Goal: Check status: Check status

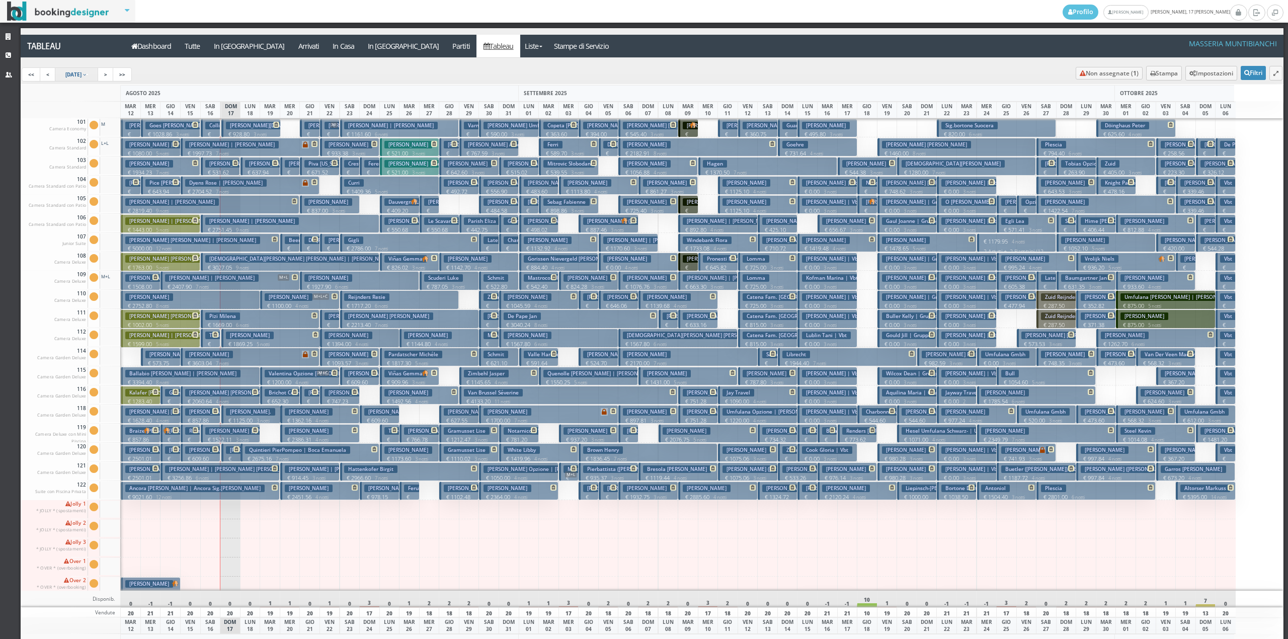
click at [93, 79] on link "12 Aug 2025" at bounding box center [77, 74] width 44 height 14
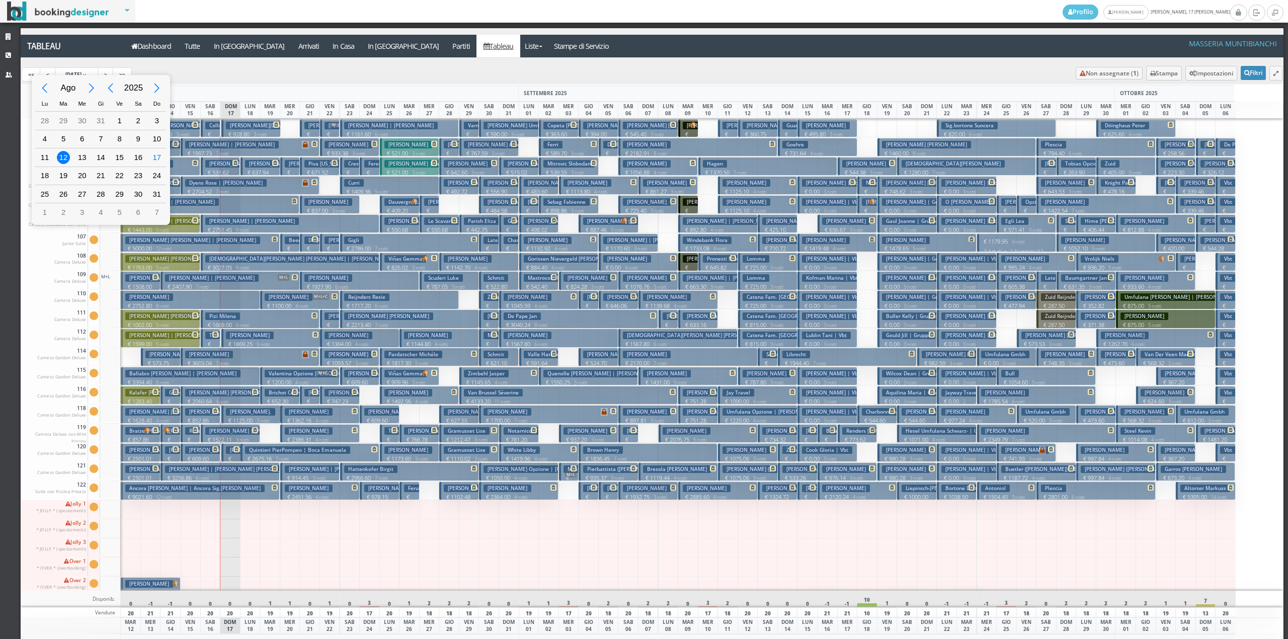
click at [51, 93] on div "Previous Month" at bounding box center [45, 88] width 23 height 23
click at [59, 123] on div "1" at bounding box center [63, 120] width 13 height 13
type input "01/07/2025"
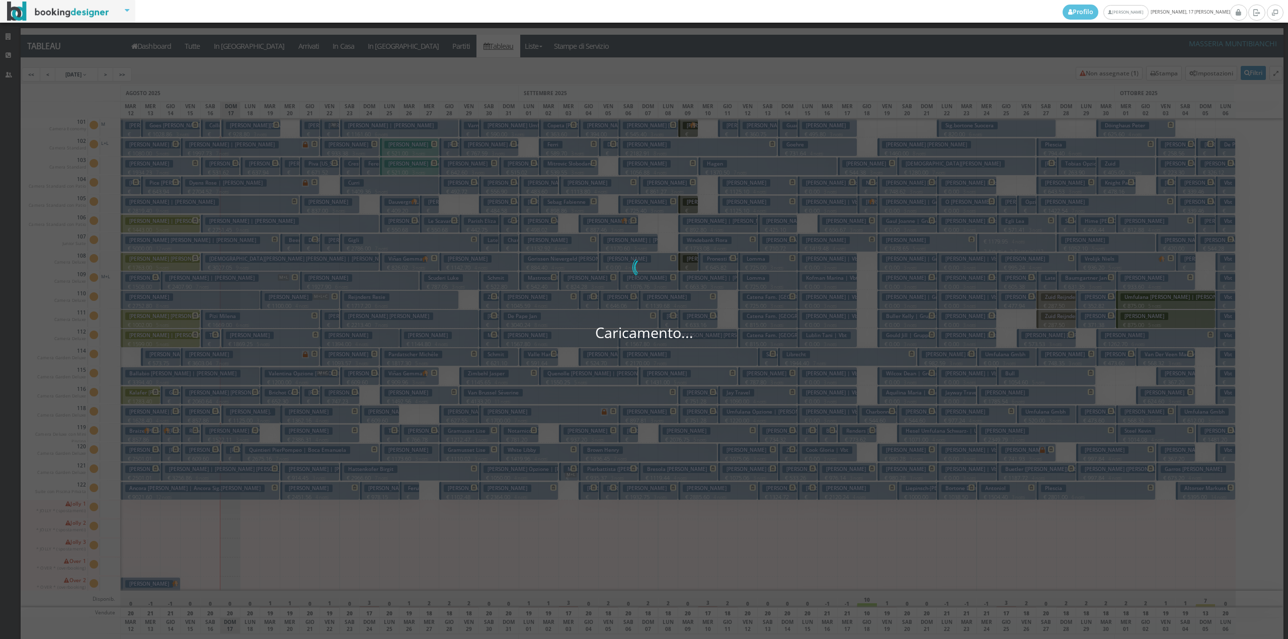
scroll to position [0, 26]
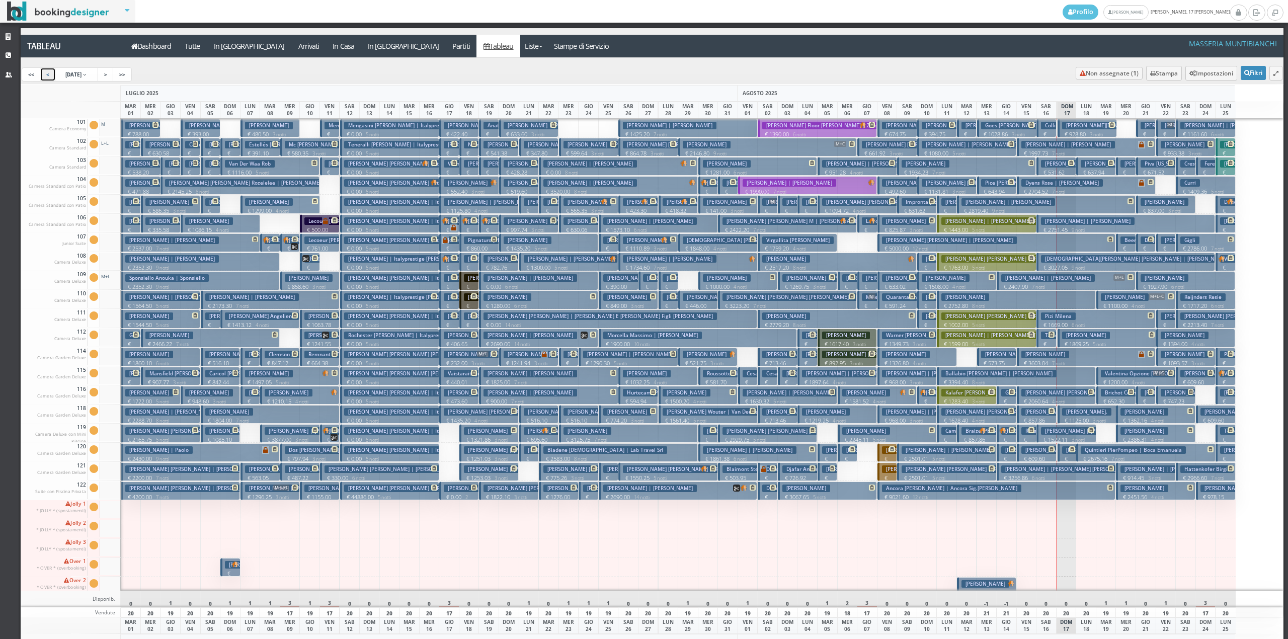
click at [50, 72] on link "<" at bounding box center [48, 74] width 16 height 14
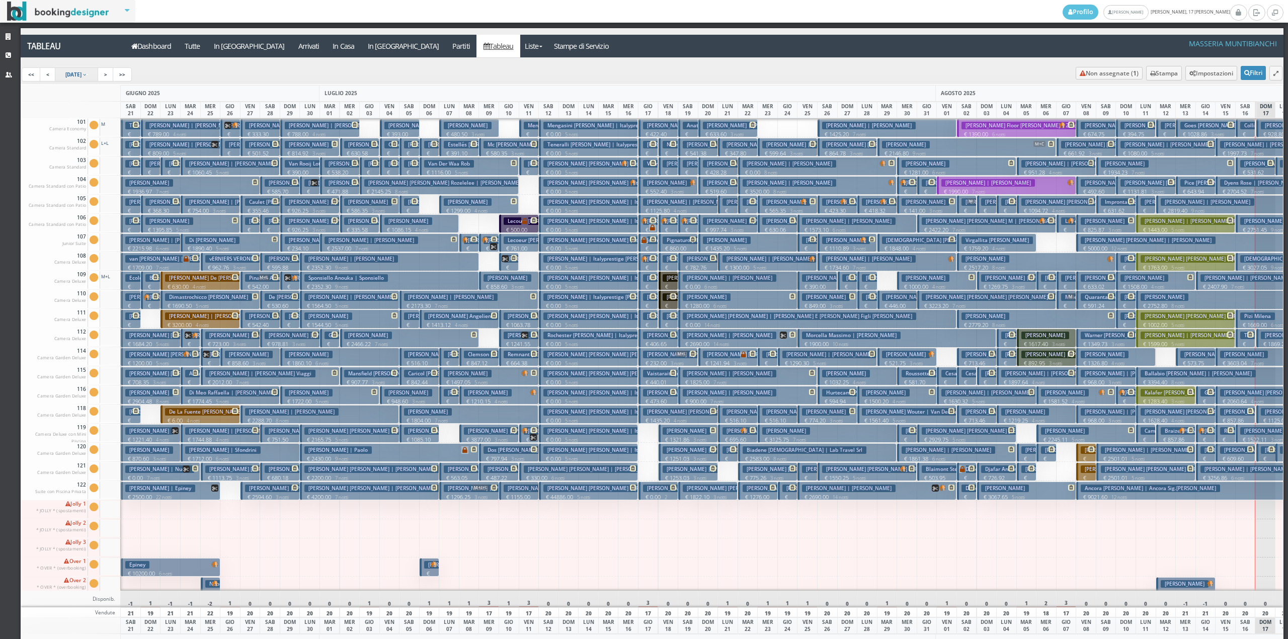
click at [99, 74] on link "1 Jul 2025" at bounding box center [77, 74] width 44 height 14
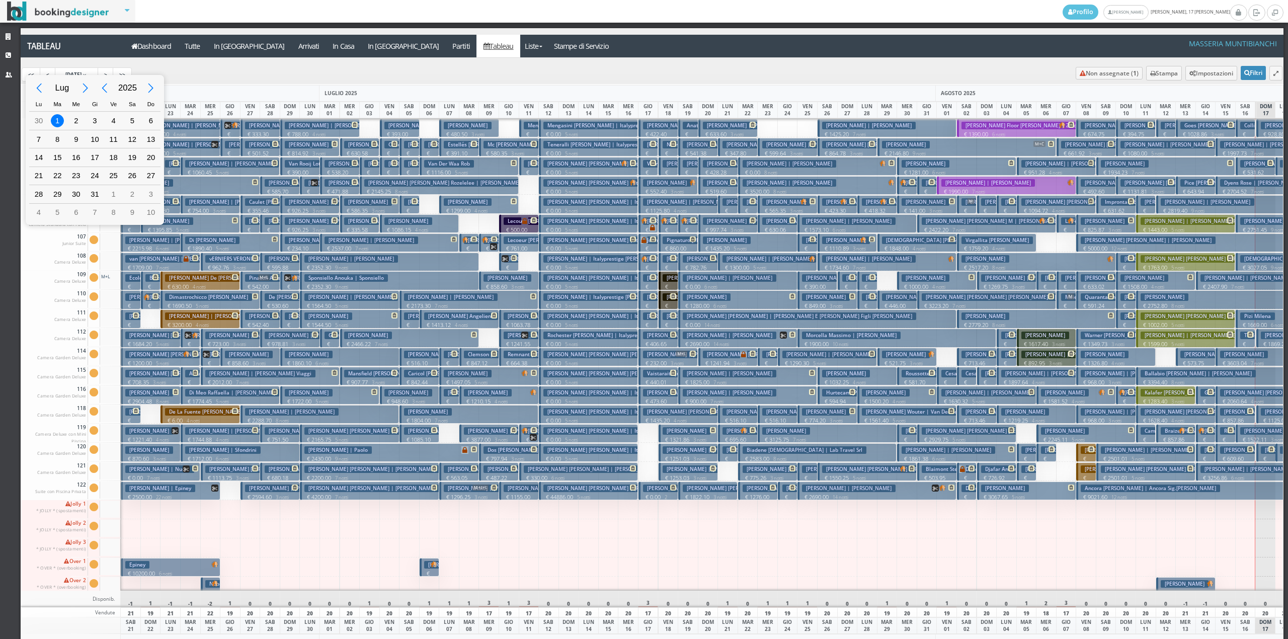
click at [95, 76] on div "Lug 2025 Lu Ma Me Gi Ve Sa Do 26 27 28 29 30 31 1 2 3 4 5 6 7 8 9 10 11 12 13 1…" at bounding box center [644, 319] width 1288 height 639
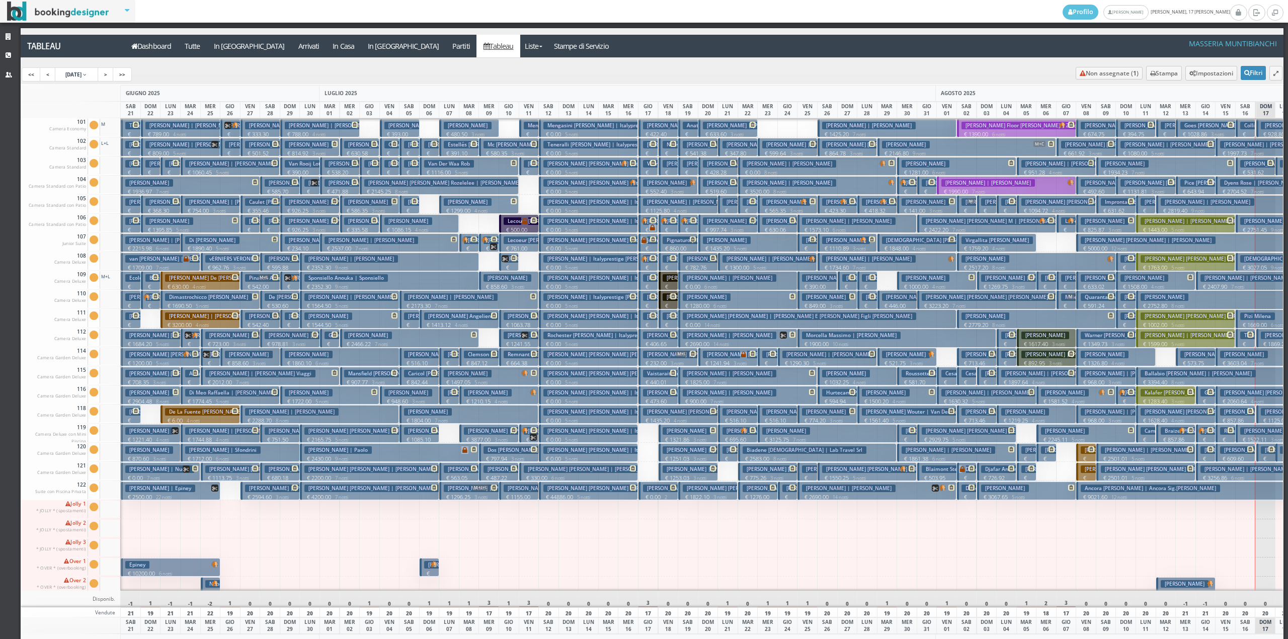
click at [95, 76] on link "1 Jul 2025" at bounding box center [77, 74] width 44 height 14
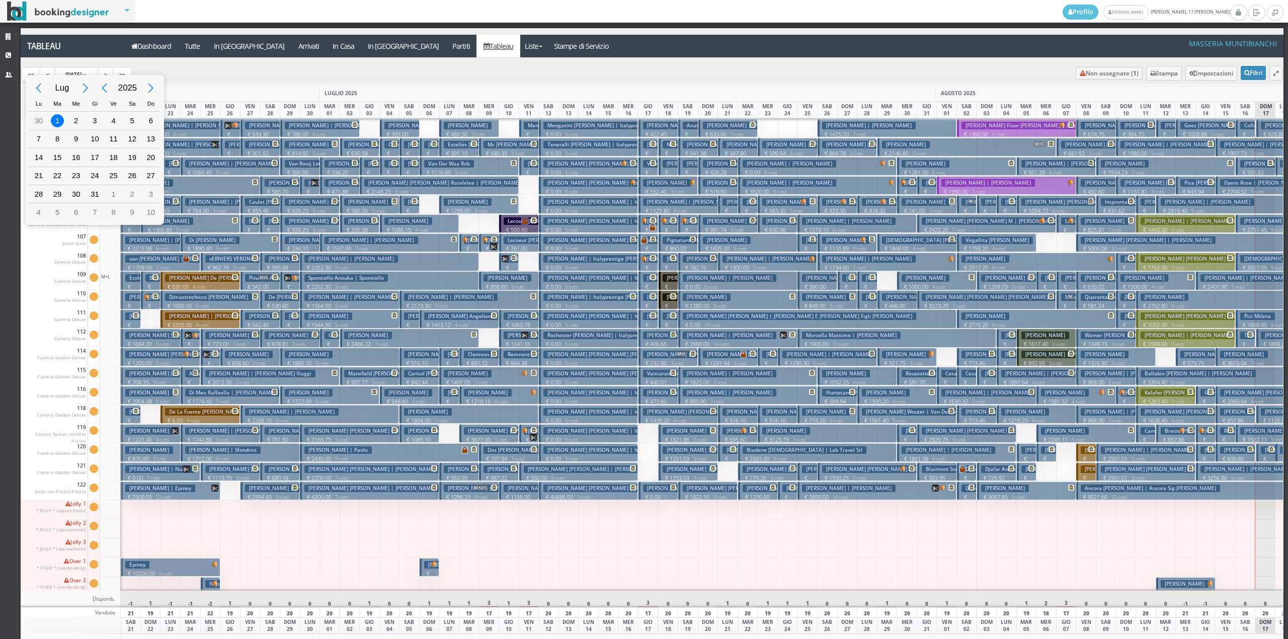
click at [87, 89] on div "Next Month" at bounding box center [85, 88] width 23 height 23
click at [44, 81] on div "Previous Month" at bounding box center [39, 88] width 23 height 23
click at [109, 119] on div "1" at bounding box center [113, 120] width 13 height 13
type input "01/08/2025"
